Goal: Check status

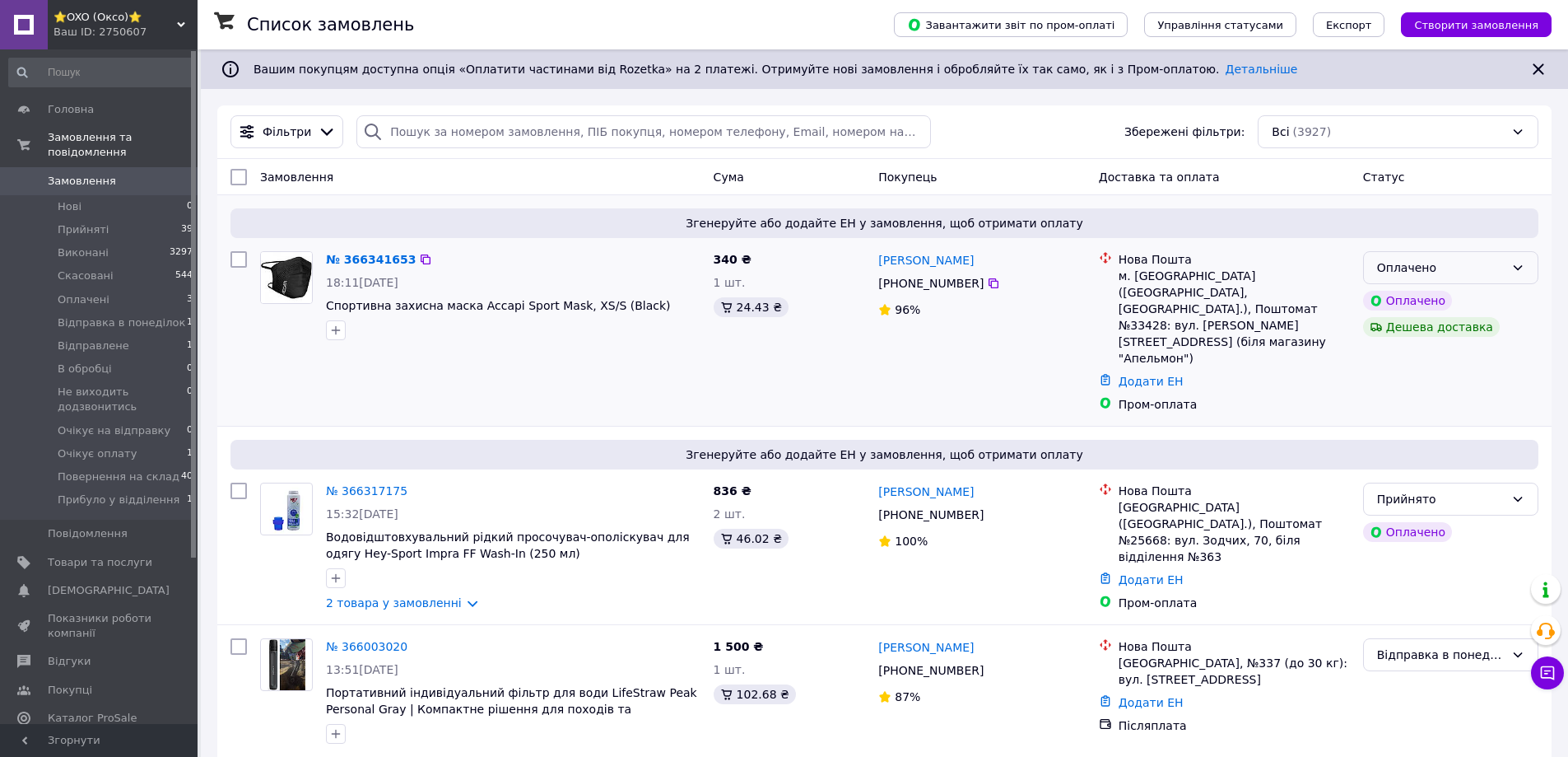
click at [1451, 263] on div "Оплачено" at bounding box center [1441, 268] width 128 height 18
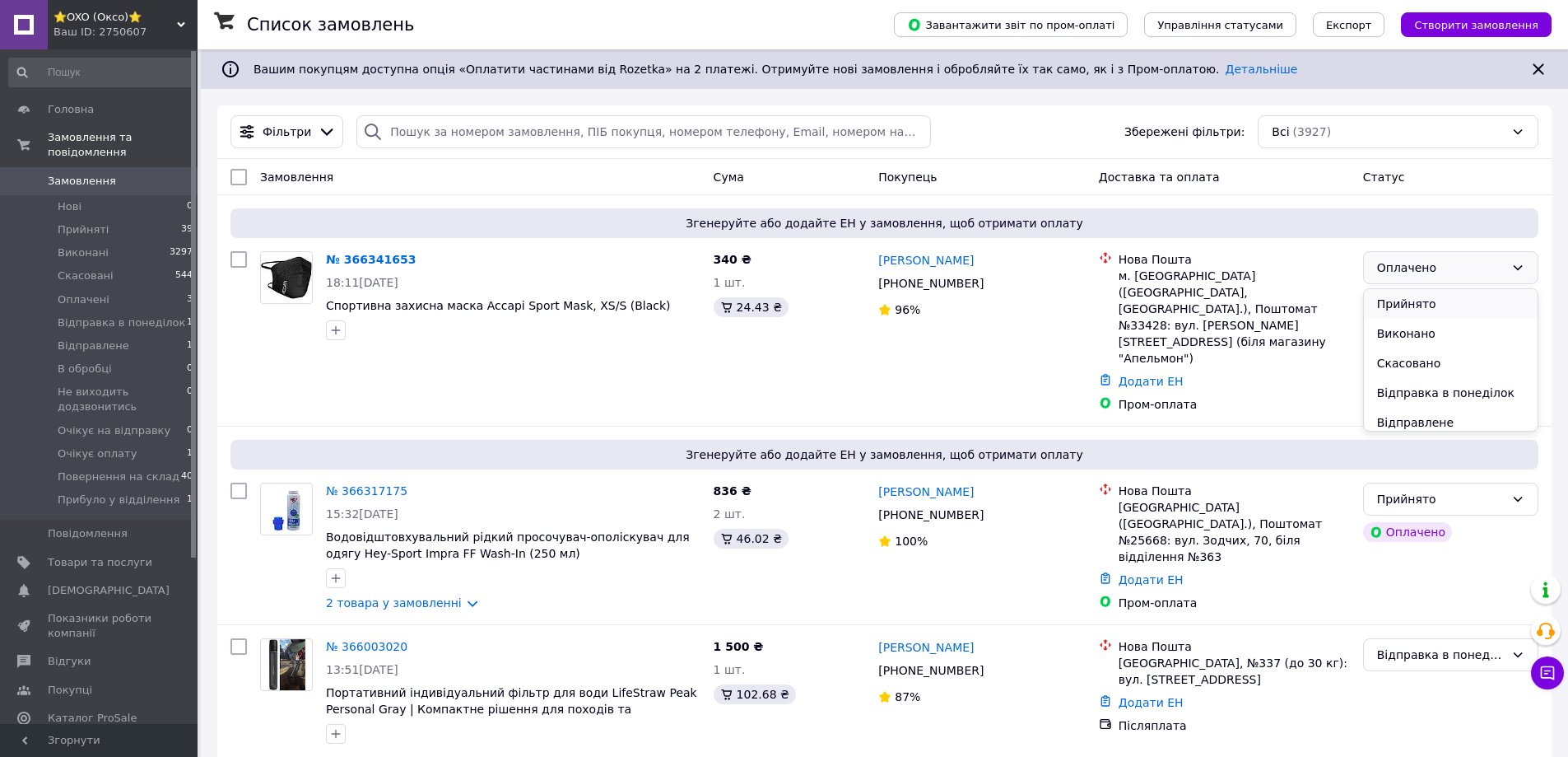
click at [1421, 303] on li "Прийнято" at bounding box center [1450, 304] width 173 height 30
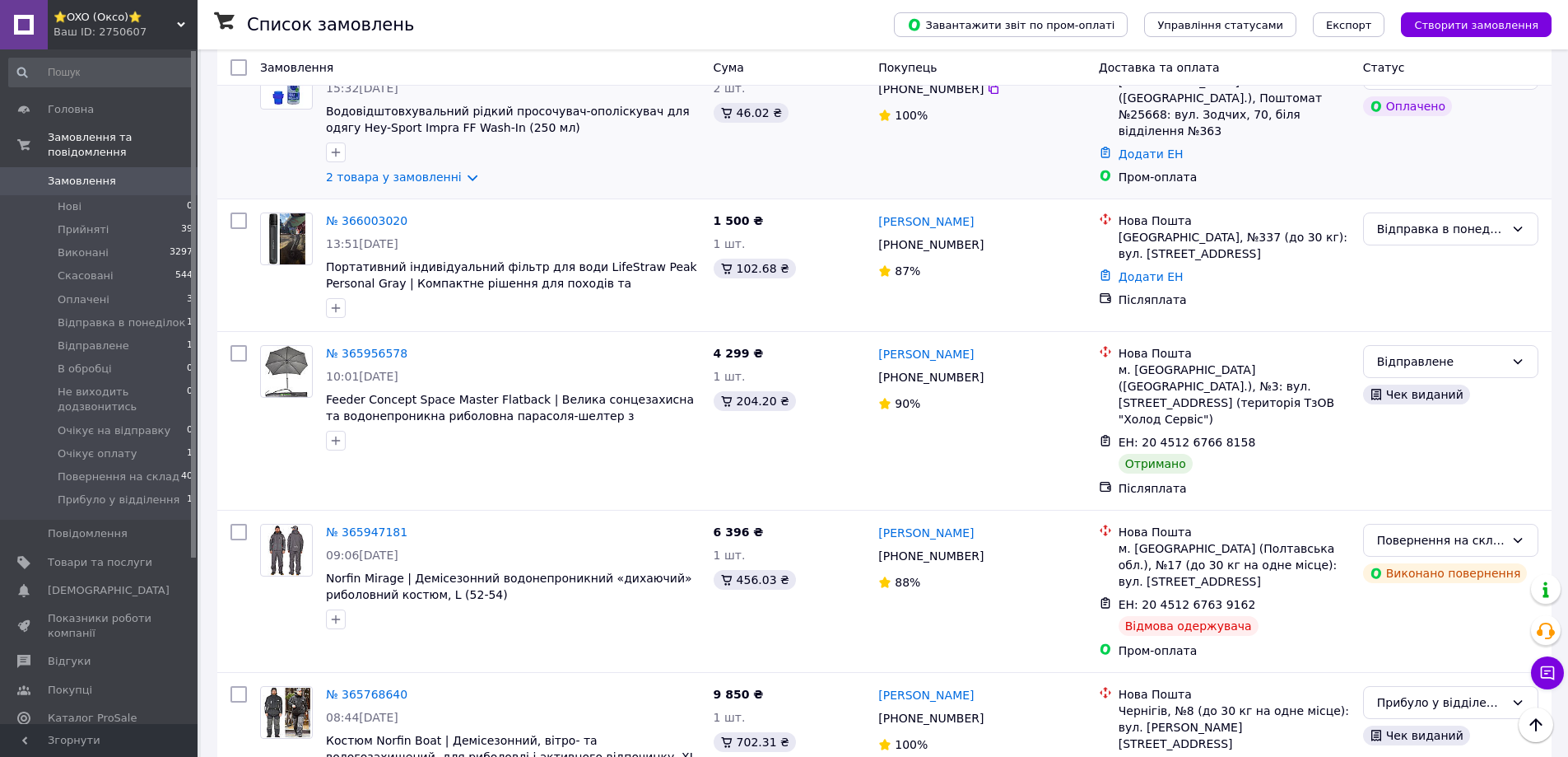
scroll to position [494, 0]
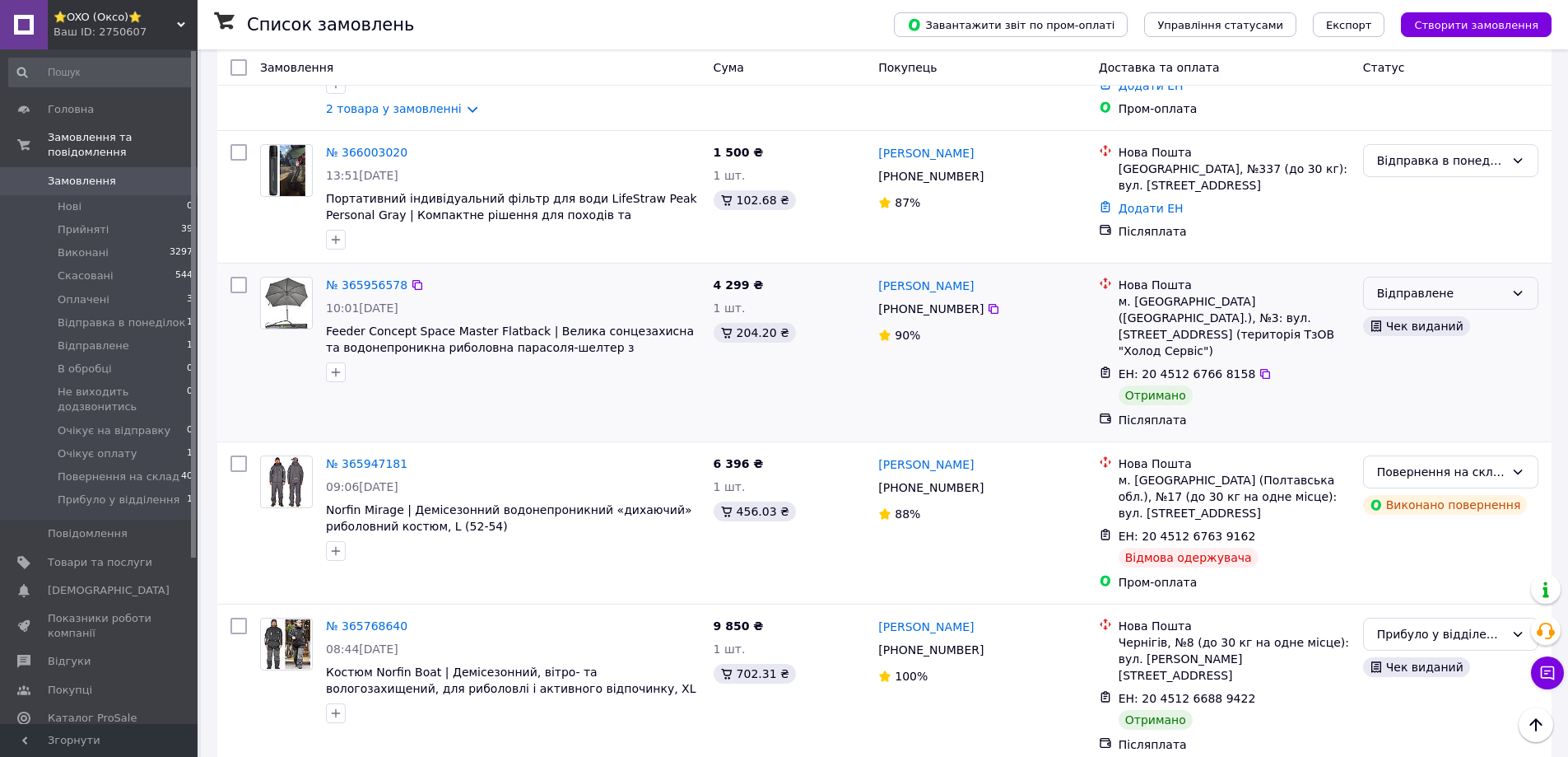
click at [1444, 284] on div "Відправлене" at bounding box center [1441, 293] width 128 height 18
click at [1413, 325] on li "Виконано" at bounding box center [1450, 326] width 173 height 30
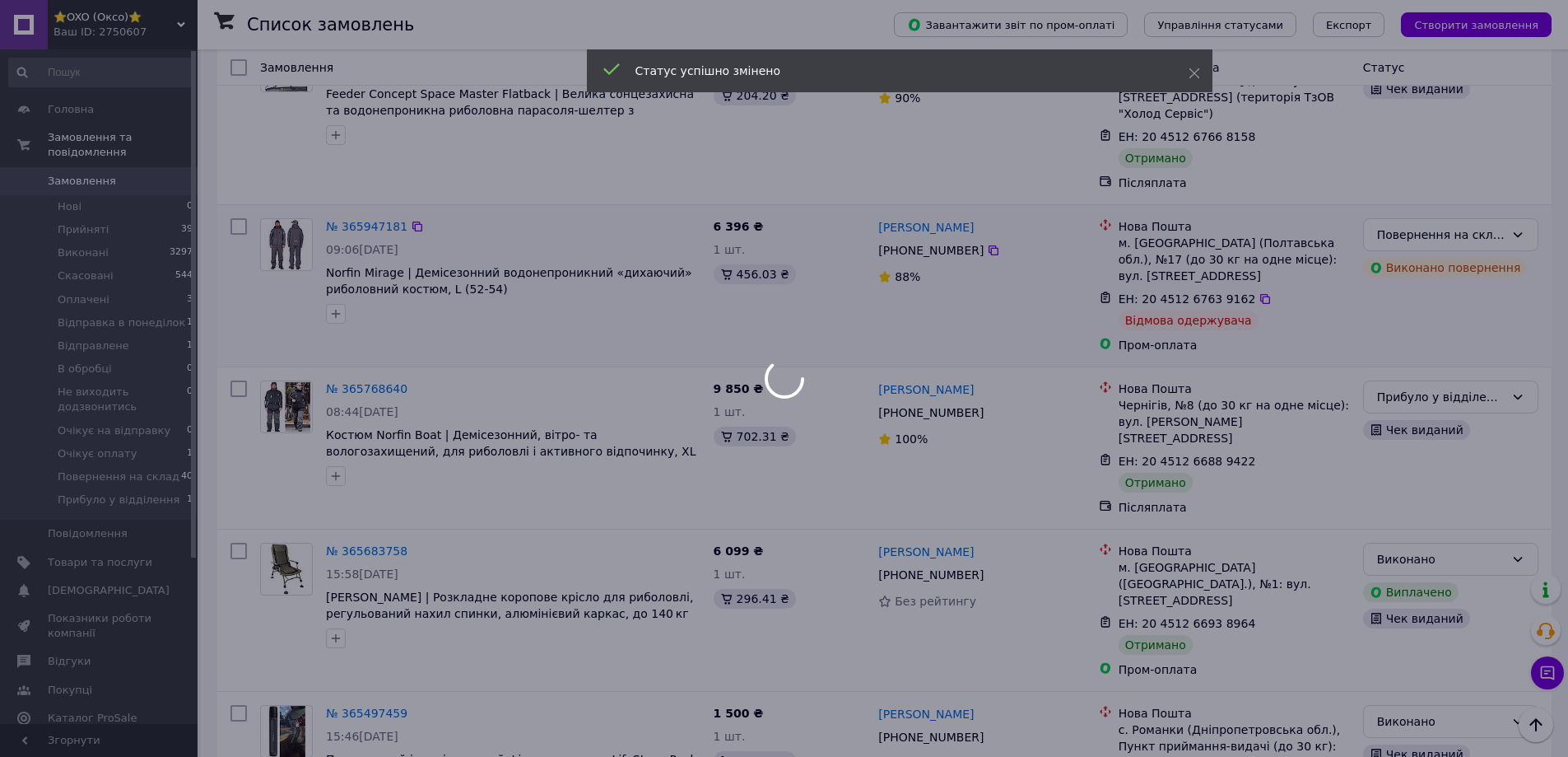
scroll to position [741, 0]
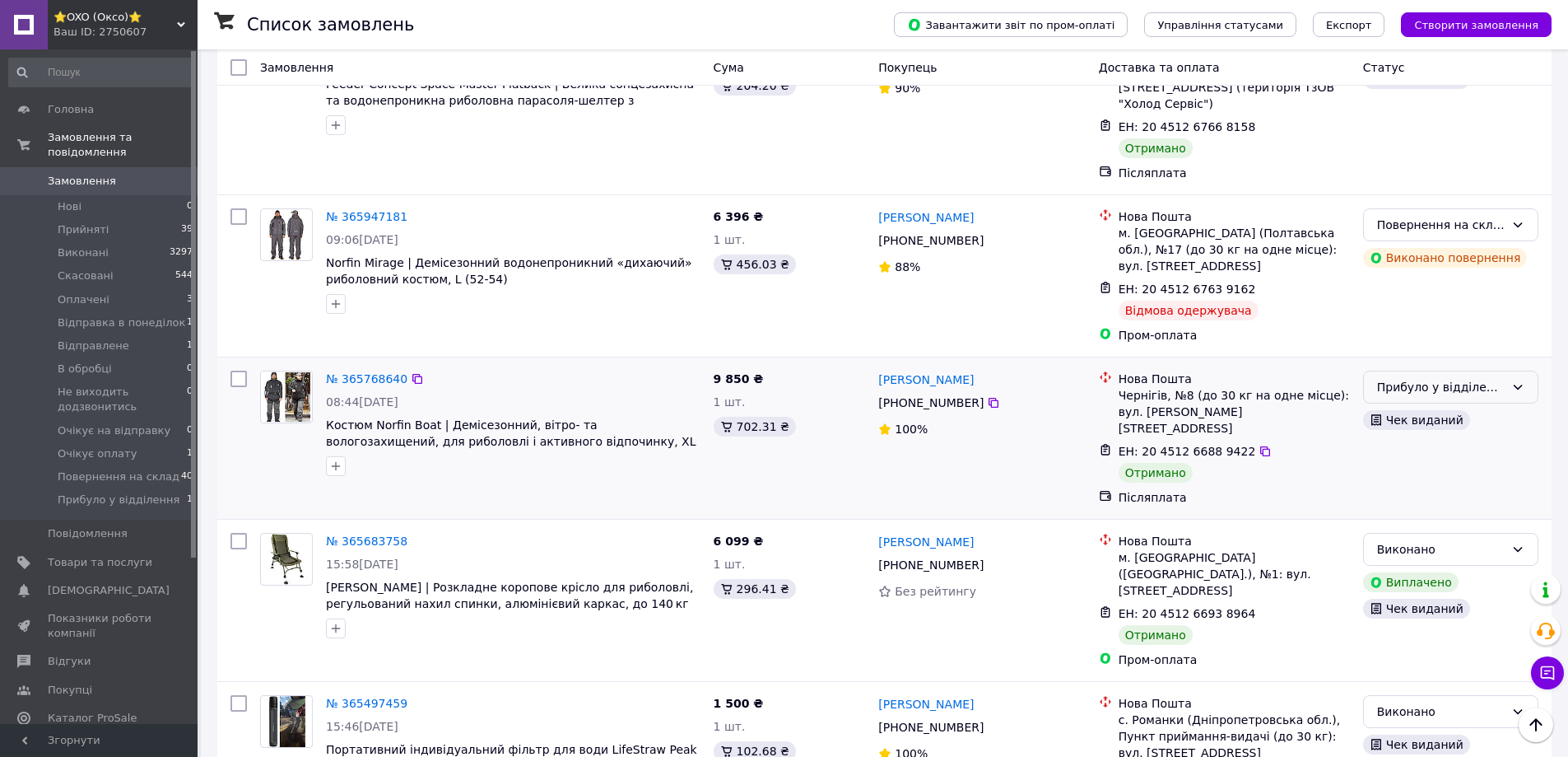
click at [1420, 378] on div "Прибуло у відділення" at bounding box center [1441, 388] width 128 height 18
click at [1391, 384] on li "Виконано" at bounding box center [1450, 388] width 173 height 30
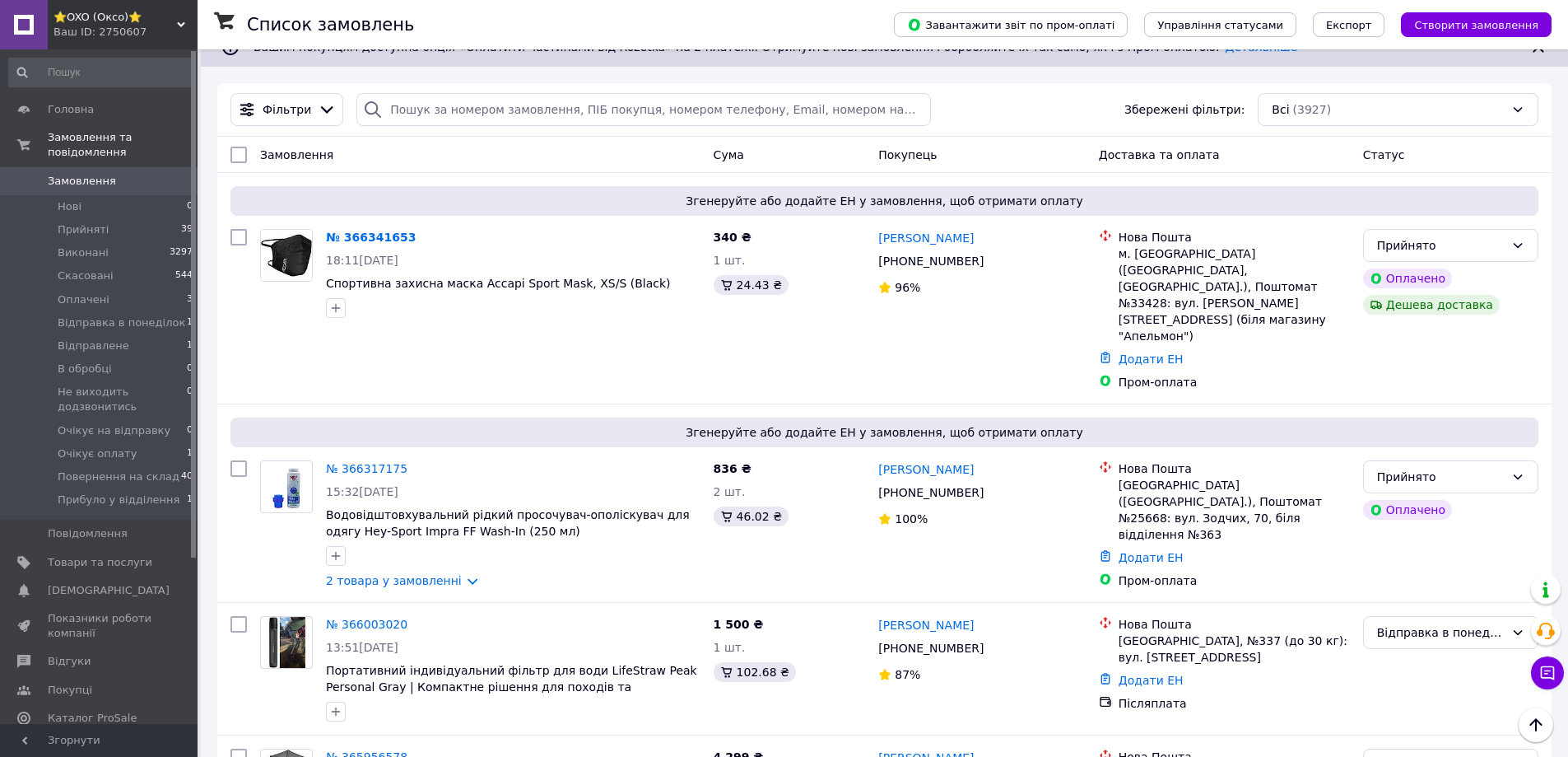
scroll to position [0, 0]
